Goal: Transaction & Acquisition: Subscribe to service/newsletter

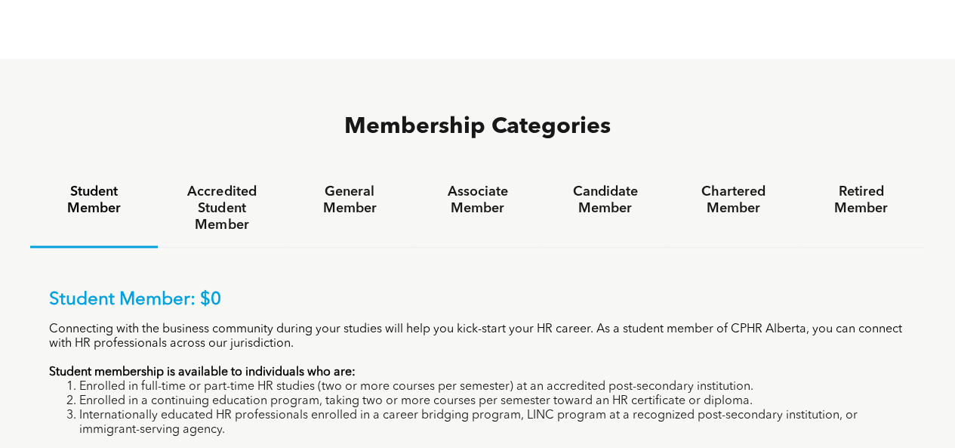
scroll to position [894, 0]
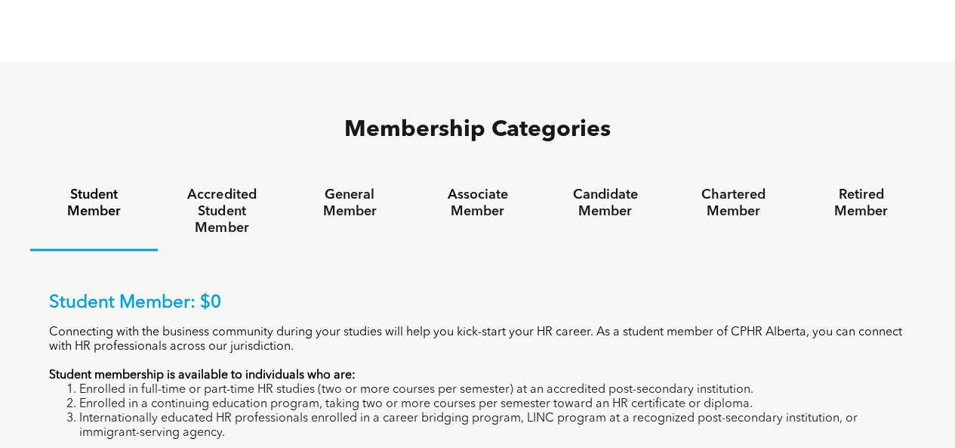
click at [353, 186] on h4 "General Member" at bounding box center [350, 202] width 100 height 33
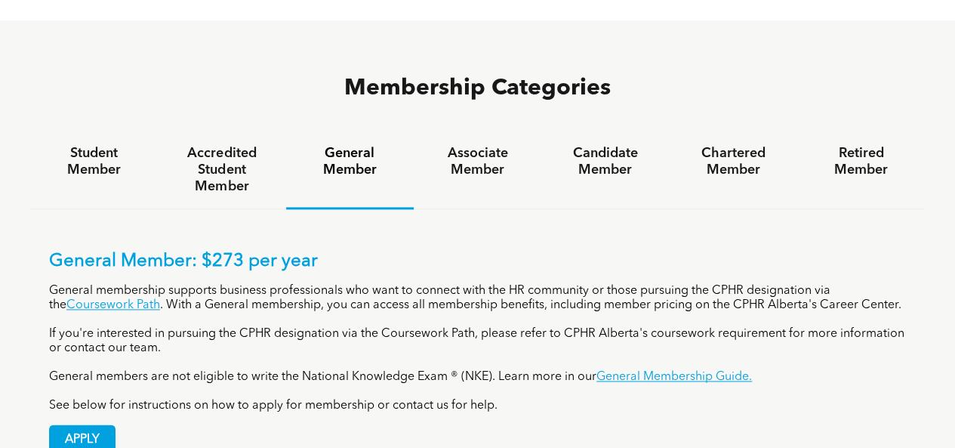
scroll to position [977, 0]
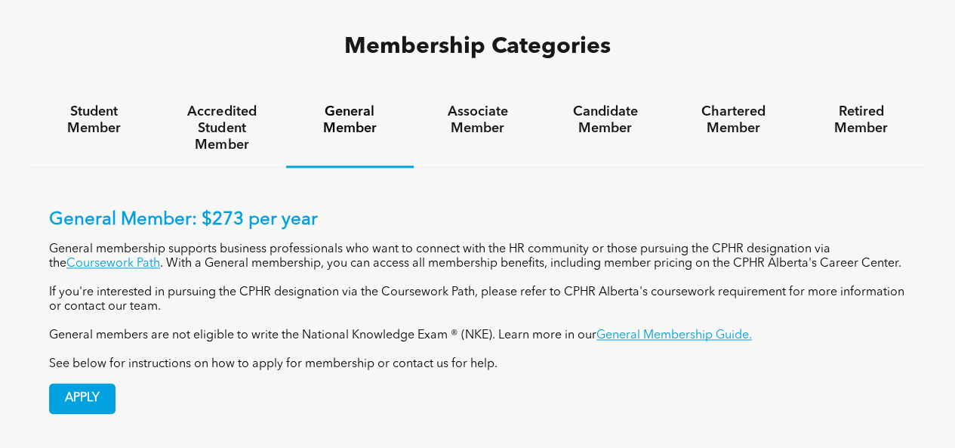
click at [97, 90] on div "Student Member" at bounding box center [94, 129] width 128 height 78
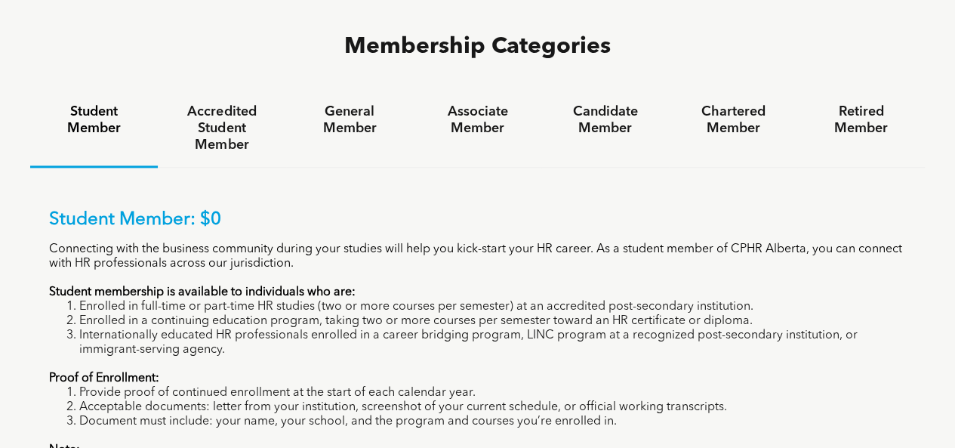
click at [205, 103] on h4 "Accredited Student Member" at bounding box center [221, 128] width 100 height 50
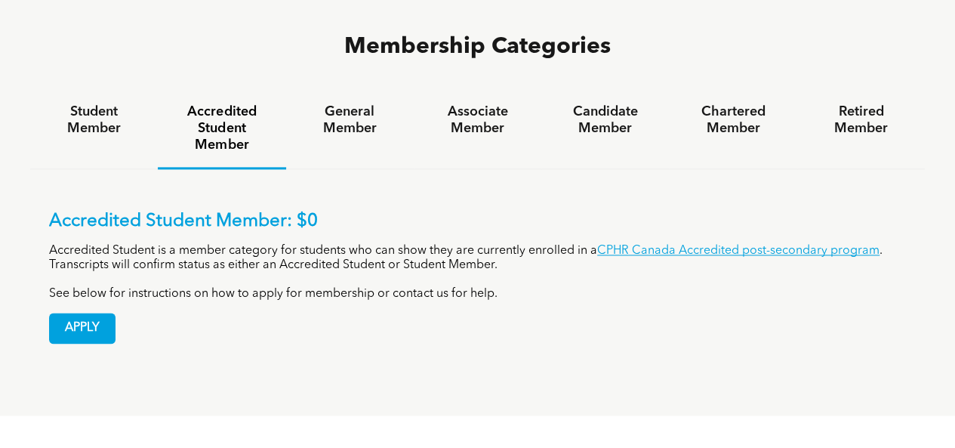
click at [369, 103] on h4 "General Member" at bounding box center [350, 119] width 100 height 33
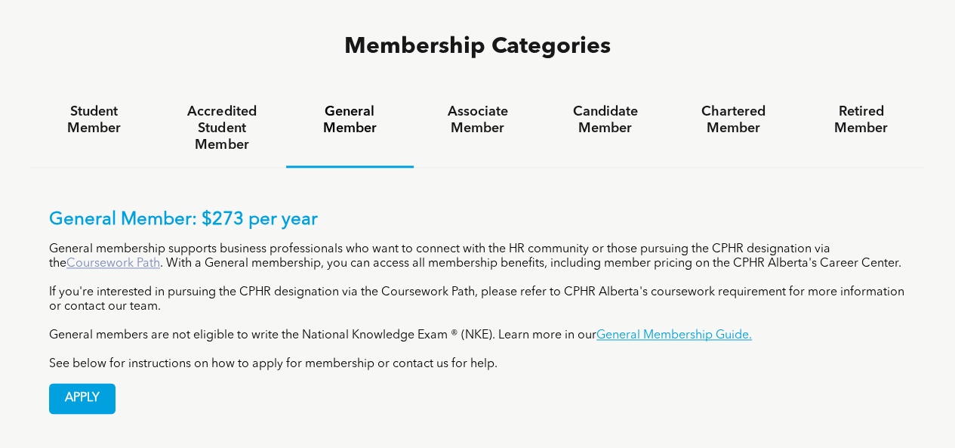
drag, startPoint x: 128, startPoint y: 188, endPoint x: 102, endPoint y: 199, distance: 27.8
click at [467, 103] on h4 "Associate Member" at bounding box center [477, 119] width 100 height 33
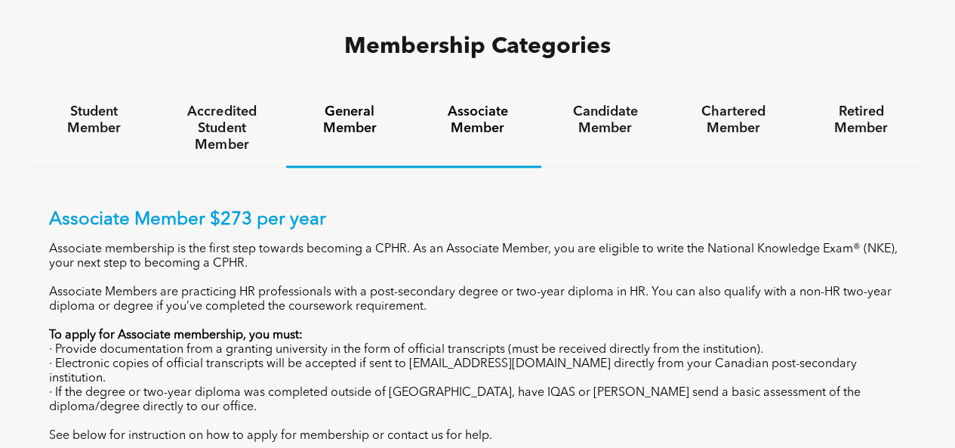
click at [349, 103] on h4 "General Member" at bounding box center [350, 119] width 100 height 33
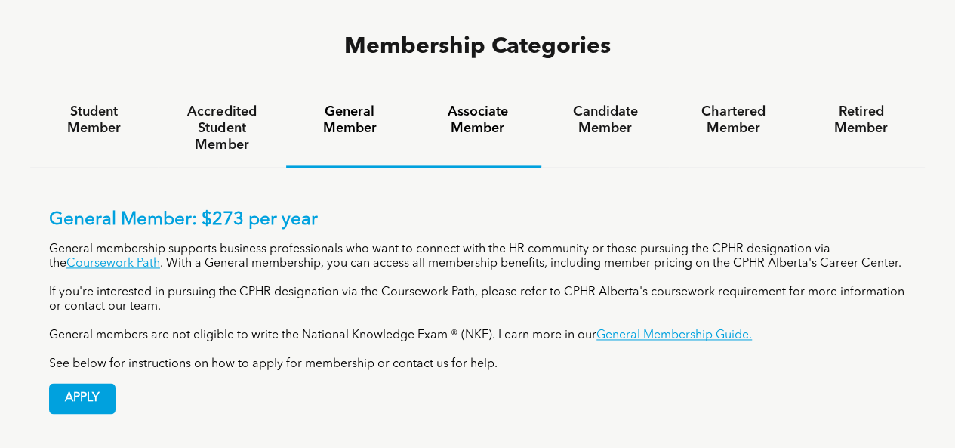
click at [480, 103] on h4 "Associate Member" at bounding box center [477, 119] width 100 height 33
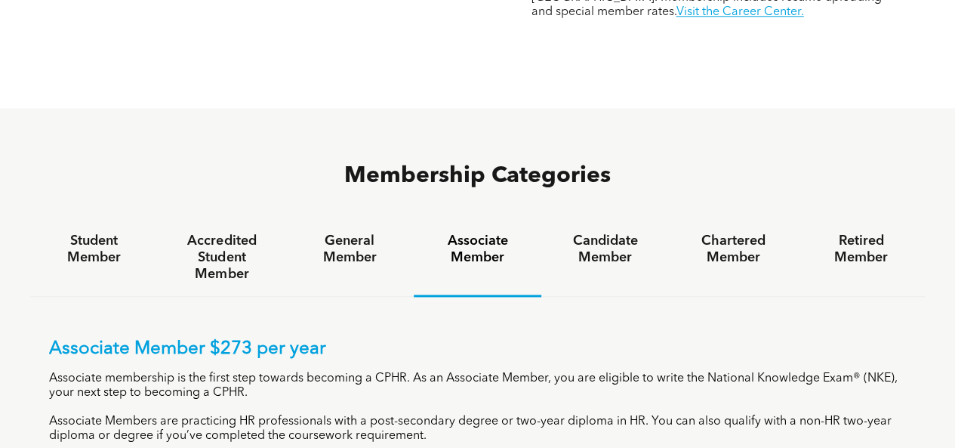
scroll to position [826, 0]
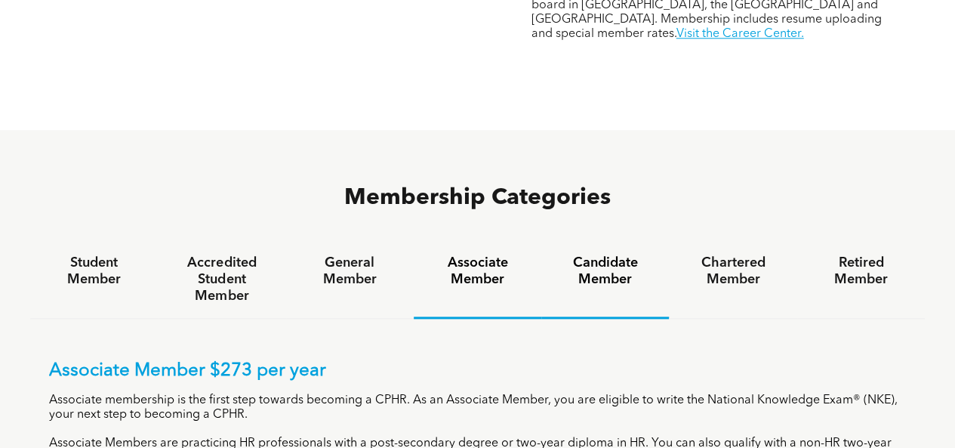
click at [598, 254] on h4 "Candidate Member" at bounding box center [605, 270] width 100 height 33
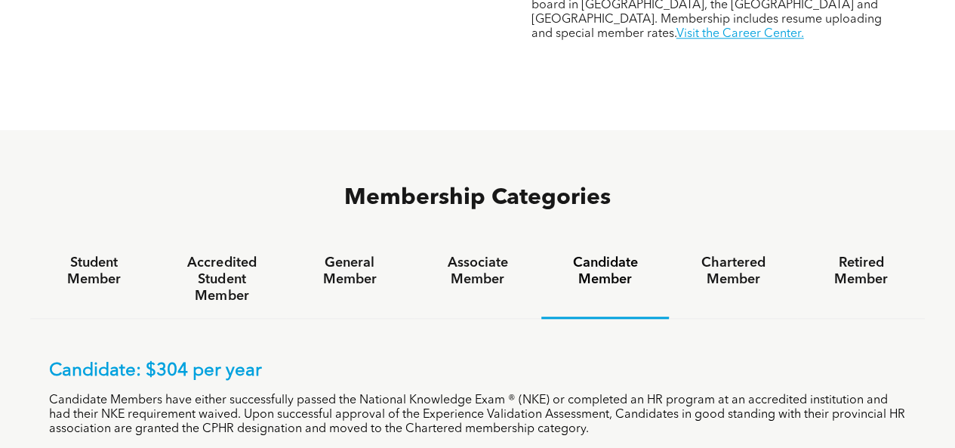
scroll to position [977, 0]
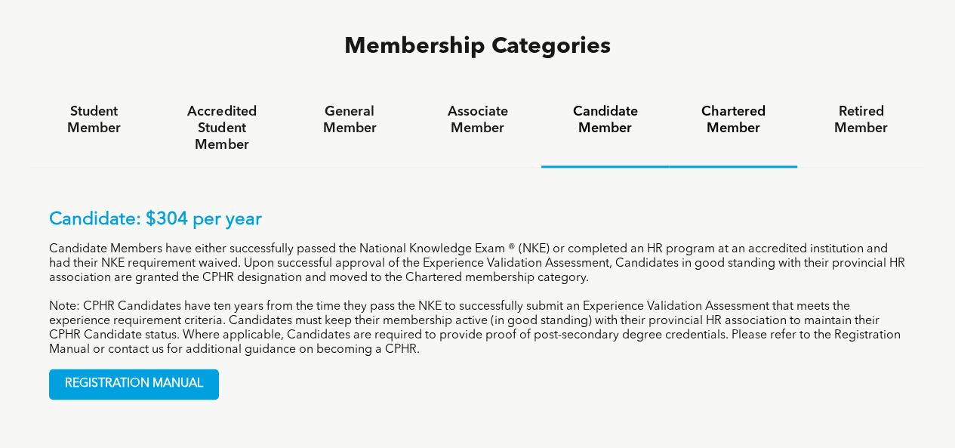
click at [746, 103] on h4 "Chartered Member" at bounding box center [732, 119] width 100 height 33
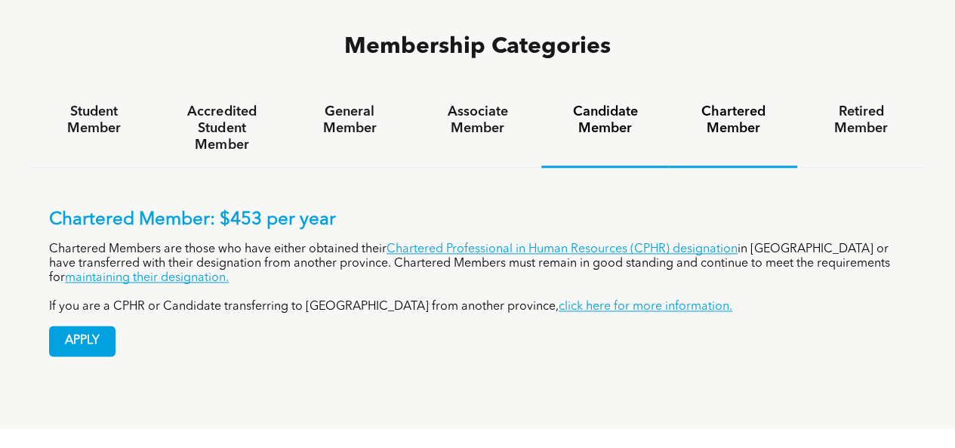
click at [608, 103] on h4 "Candidate Member" at bounding box center [605, 119] width 100 height 33
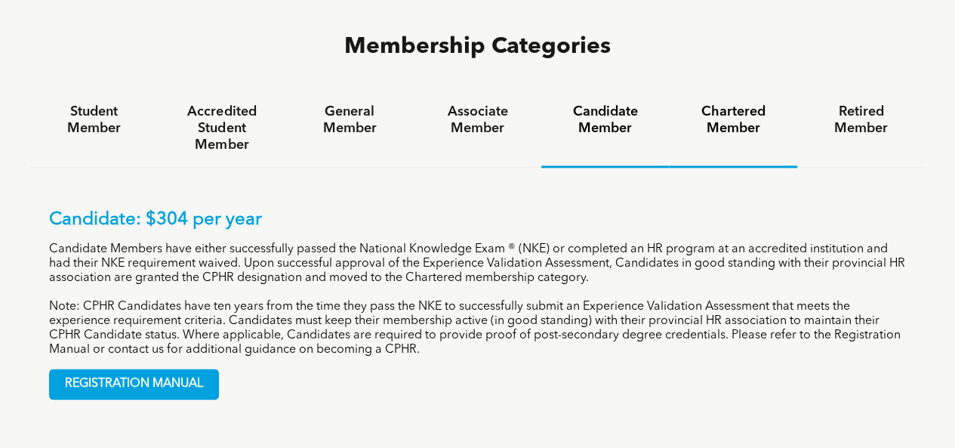
click at [748, 103] on h4 "Chartered Member" at bounding box center [732, 119] width 100 height 33
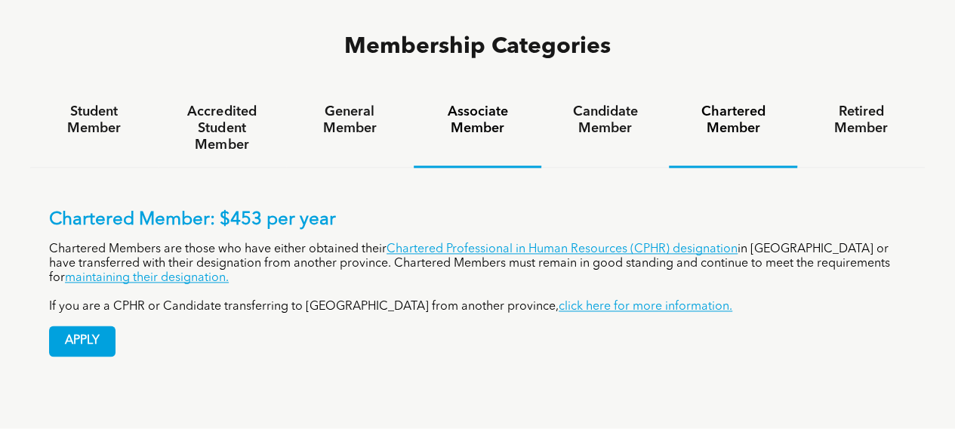
click at [462, 103] on h4 "Associate Member" at bounding box center [477, 119] width 100 height 33
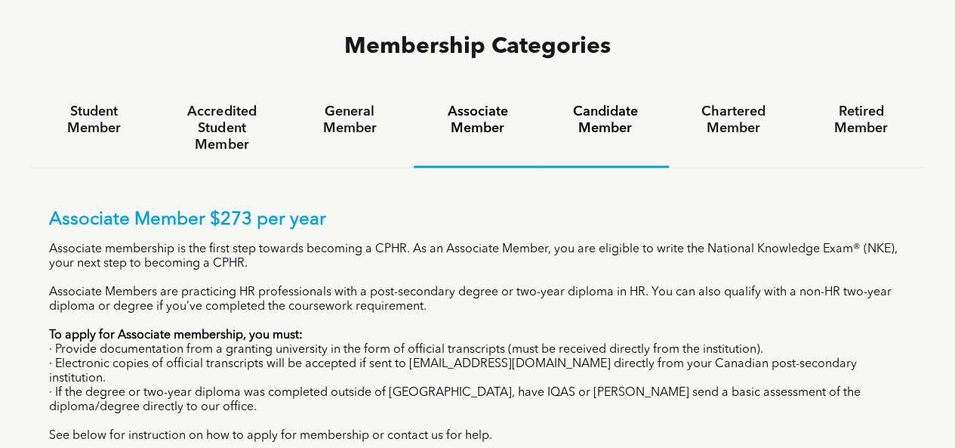
click at [577, 103] on h4 "Candidate Member" at bounding box center [605, 119] width 100 height 33
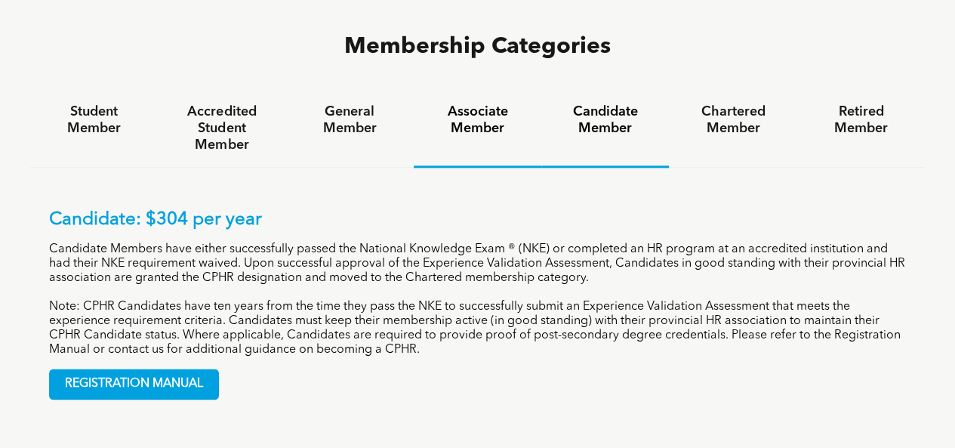
click at [488, 103] on h4 "Associate Member" at bounding box center [477, 119] width 100 height 33
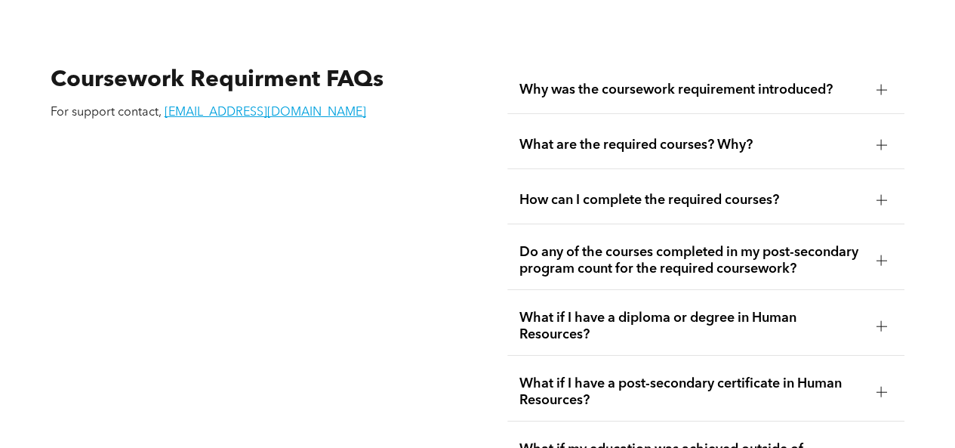
scroll to position [2537, 0]
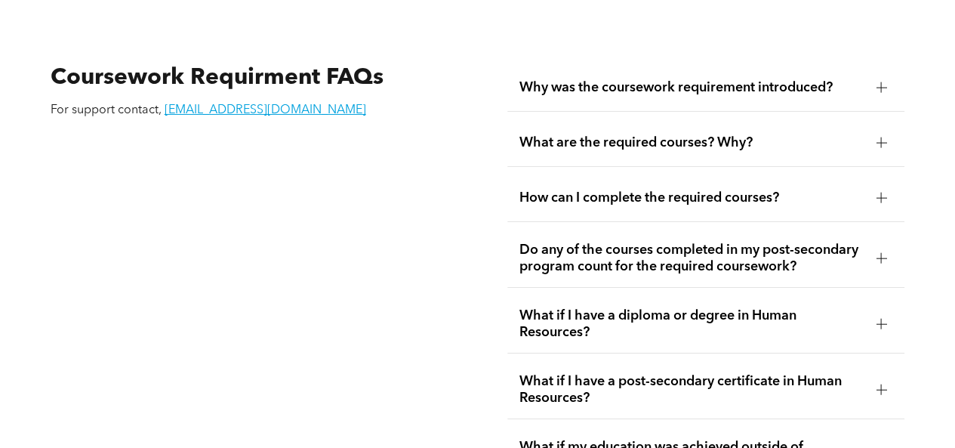
click at [872, 134] on div at bounding box center [881, 142] width 23 height 23
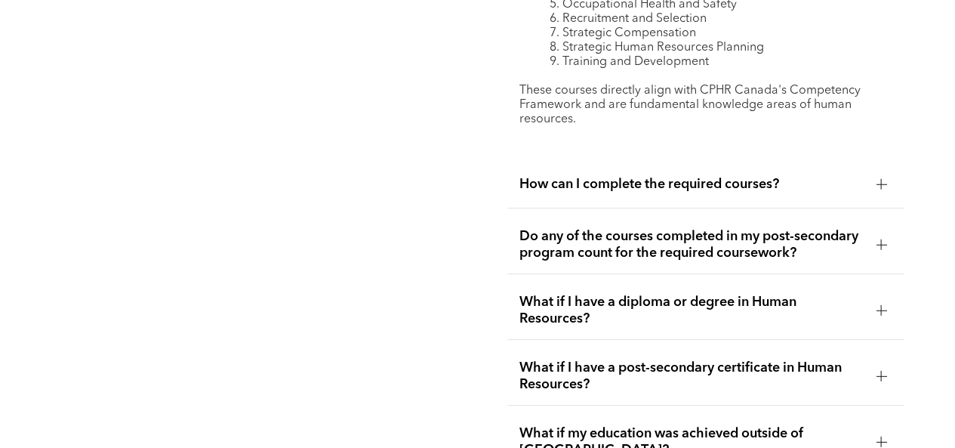
scroll to position [2839, 0]
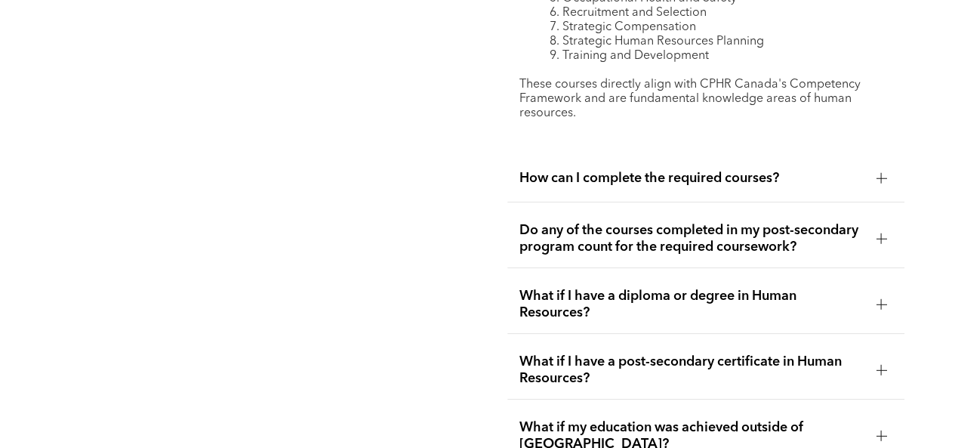
click at [886, 177] on div at bounding box center [881, 177] width 11 height 1
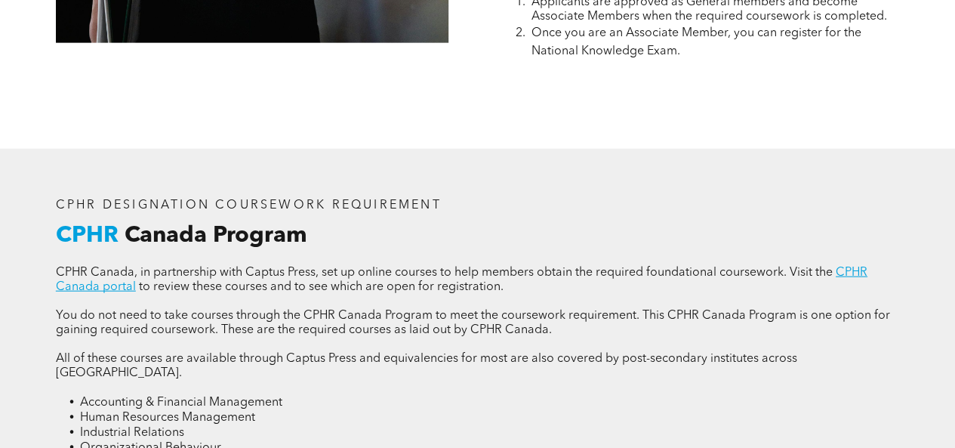
scroll to position [1555, 0]
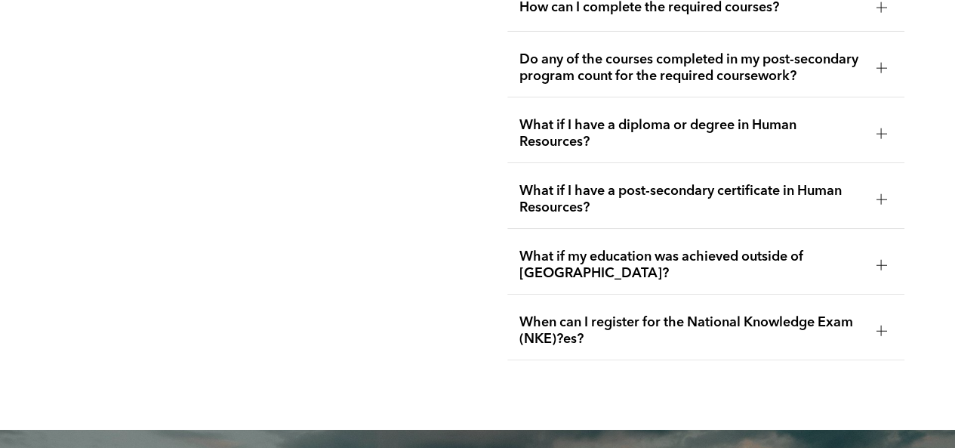
scroll to position [2825, 0]
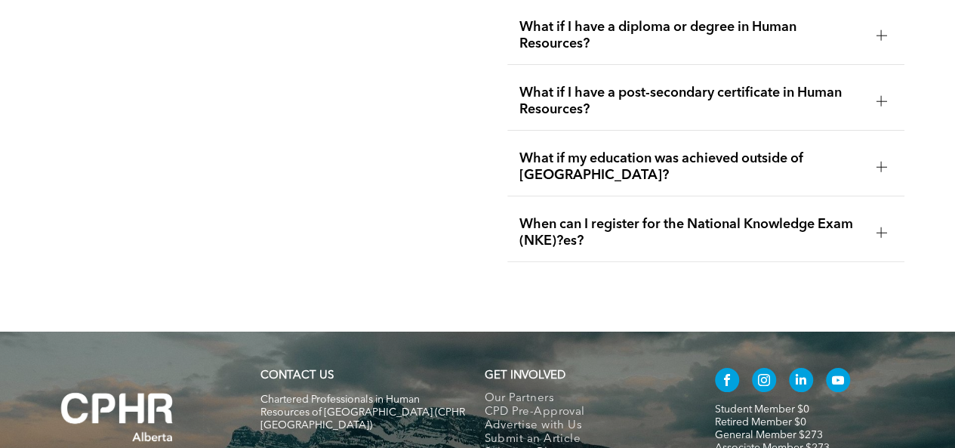
click at [879, 227] on div at bounding box center [881, 232] width 11 height 11
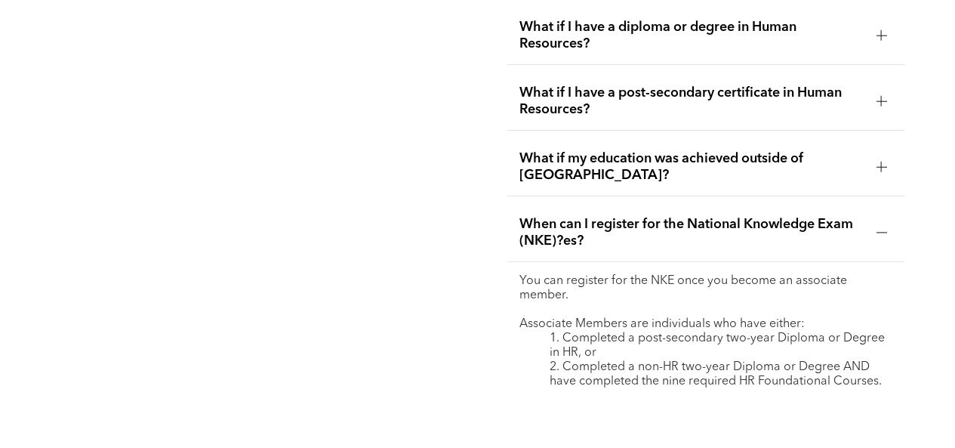
click at [876, 166] on div at bounding box center [881, 166] width 11 height 1
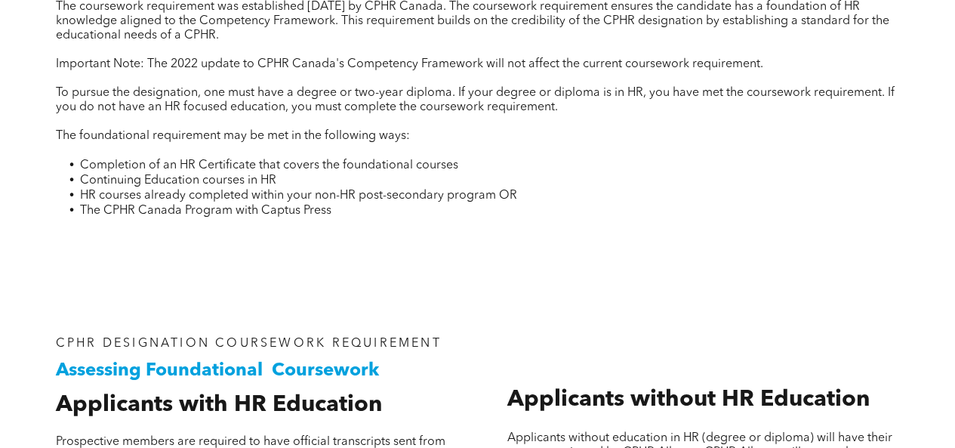
scroll to position [560, 0]
